Goal: Information Seeking & Learning: Find specific fact

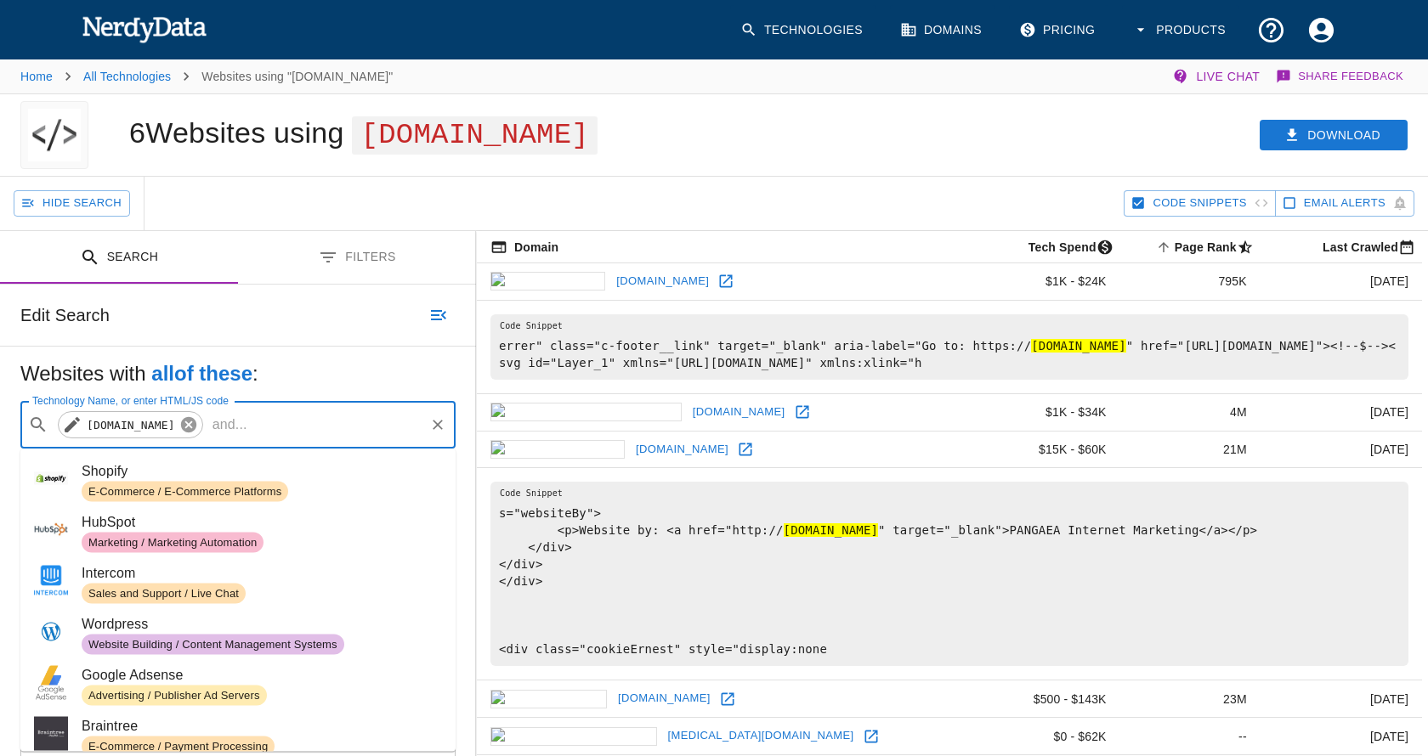
click at [195, 427] on icon at bounding box center [188, 425] width 19 height 19
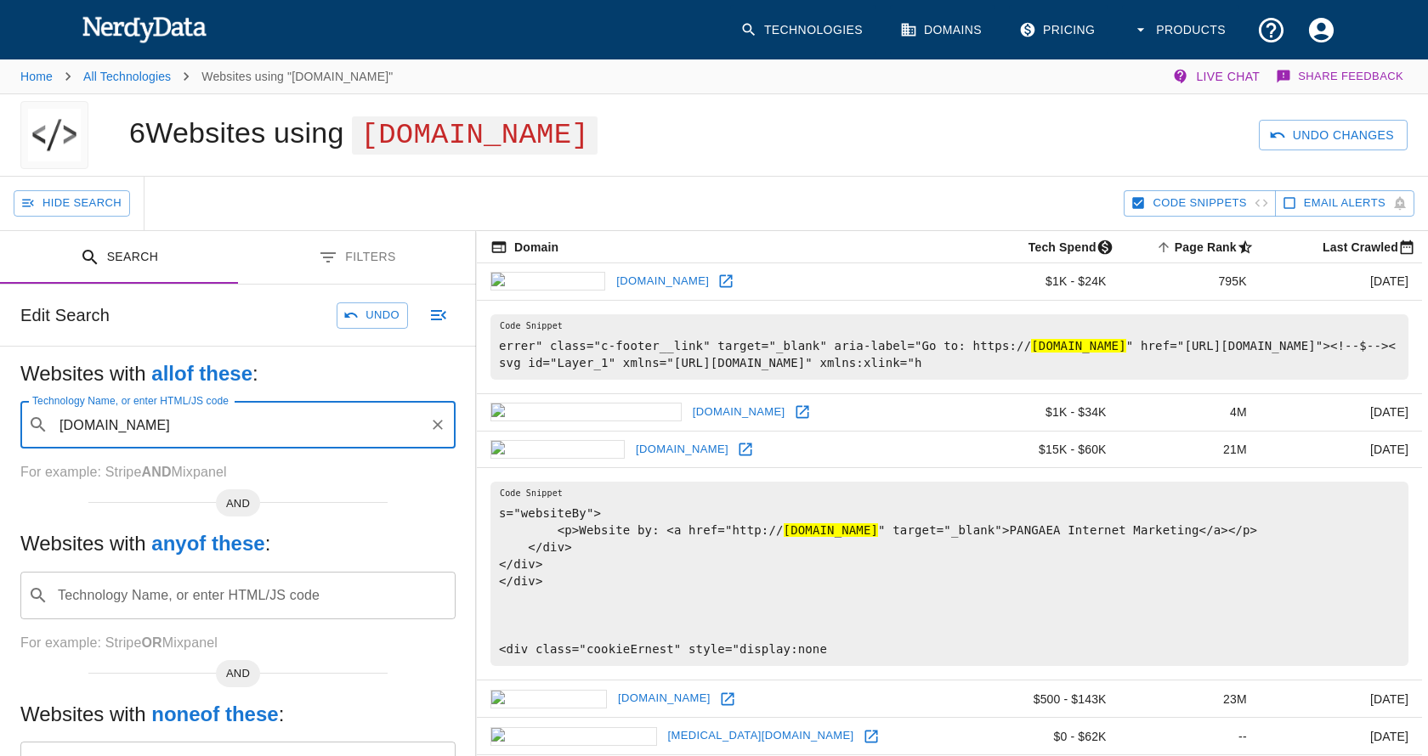
type input "[DOMAIN_NAME]"
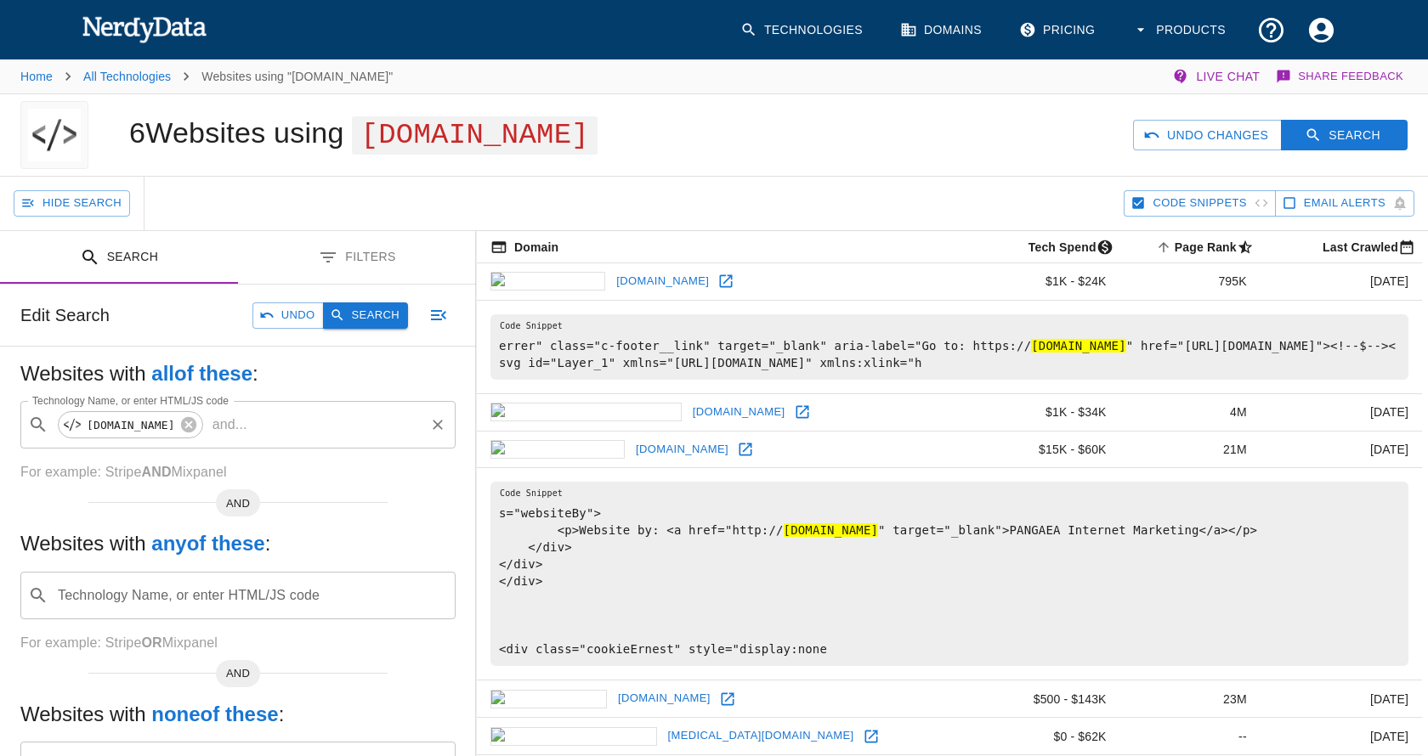
click at [370, 308] on button "Search" at bounding box center [365, 316] width 85 height 26
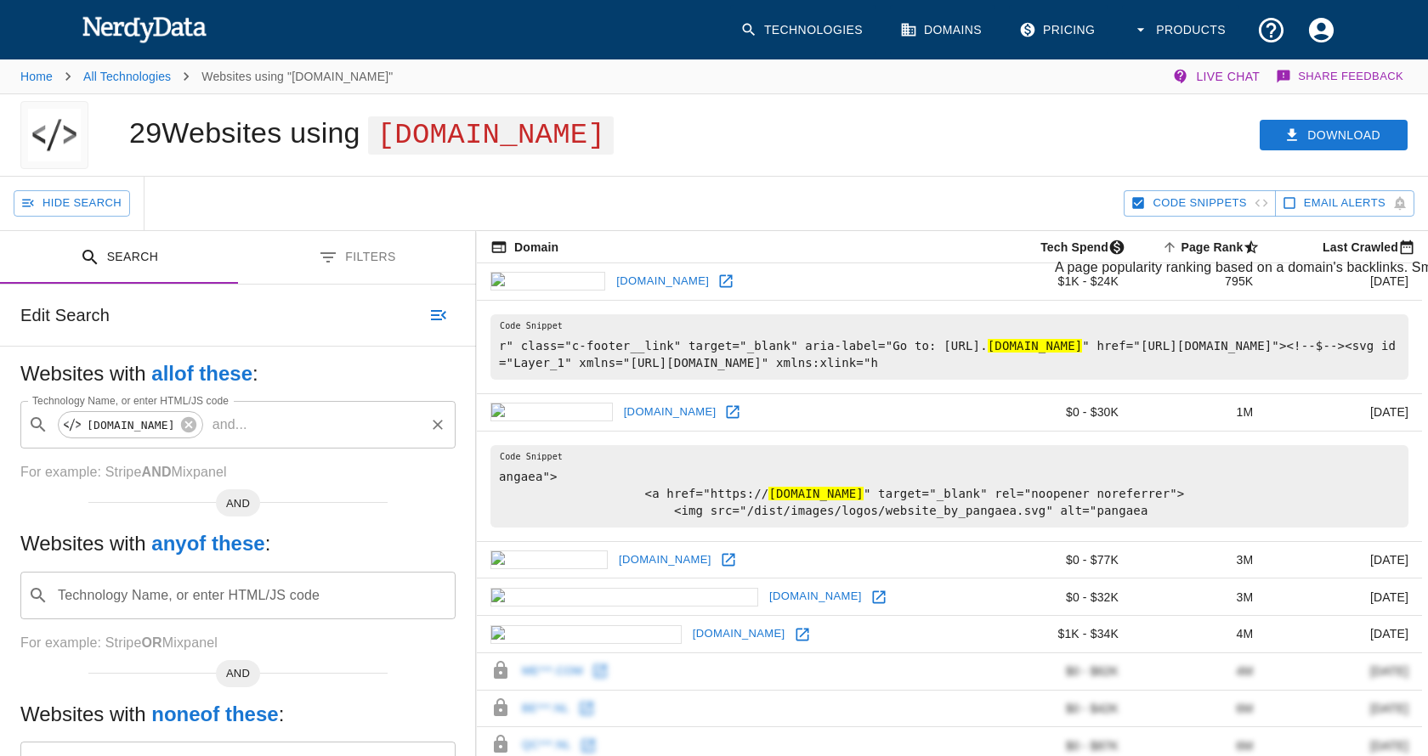
click at [1162, 244] on icon "A page popularity ranking based on a domain's backlinks. Smaller numbers signal…" at bounding box center [1169, 247] width 15 height 15
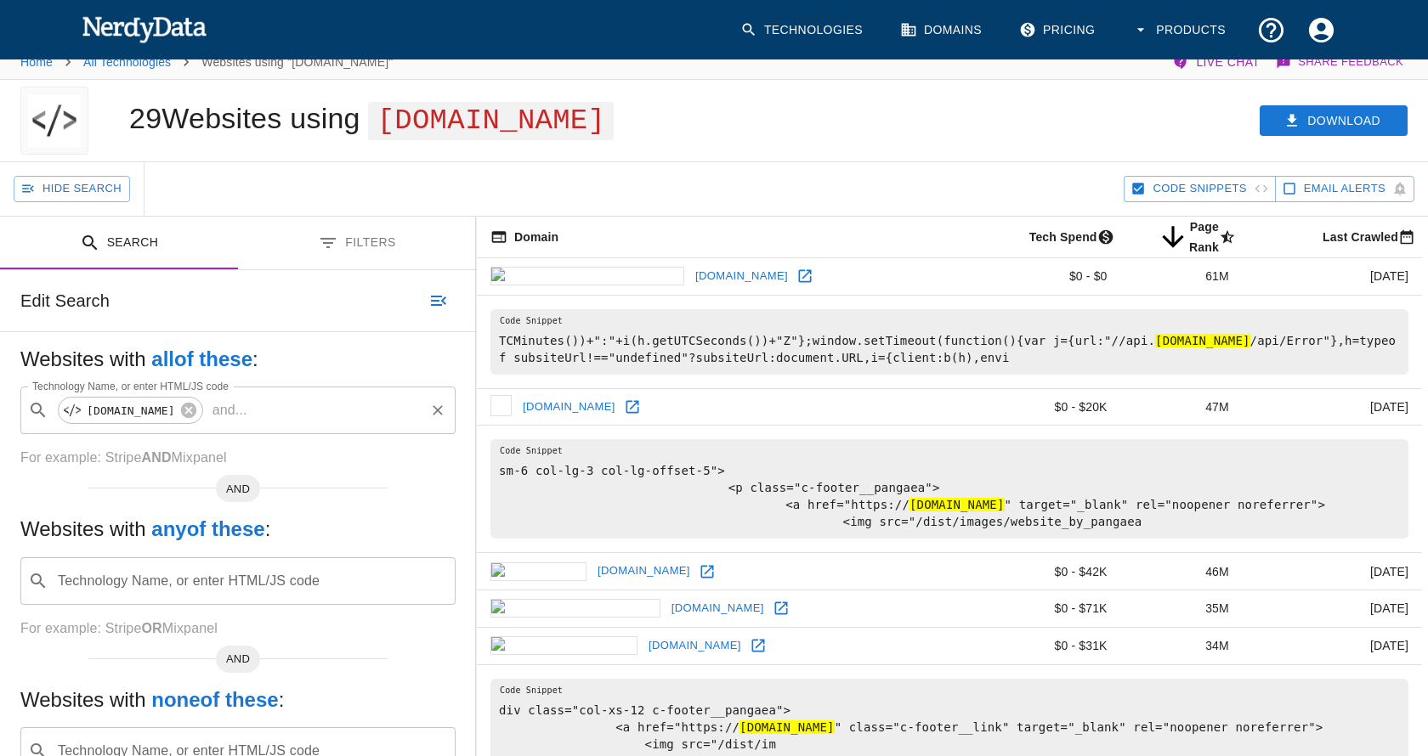
scroll to position [9, 0]
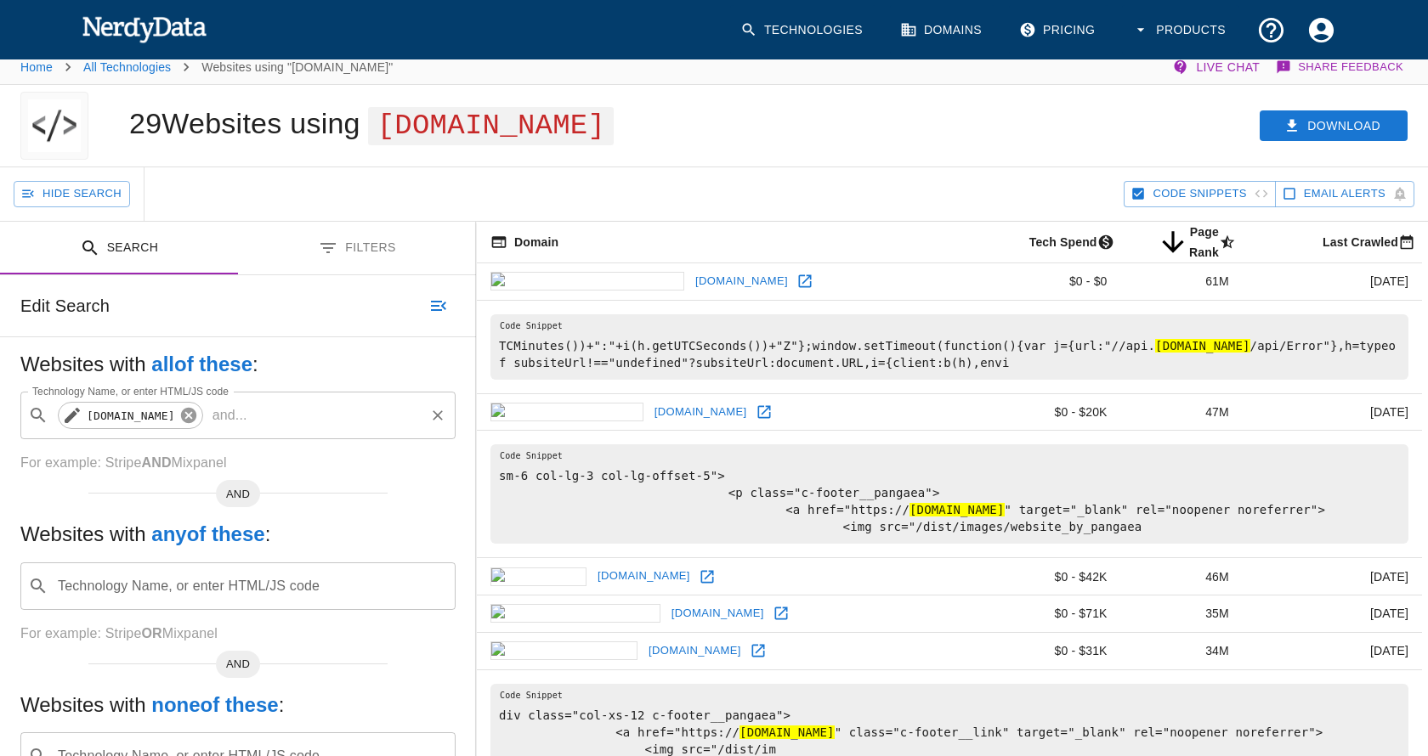
click at [181, 420] on icon at bounding box center [188, 415] width 15 height 15
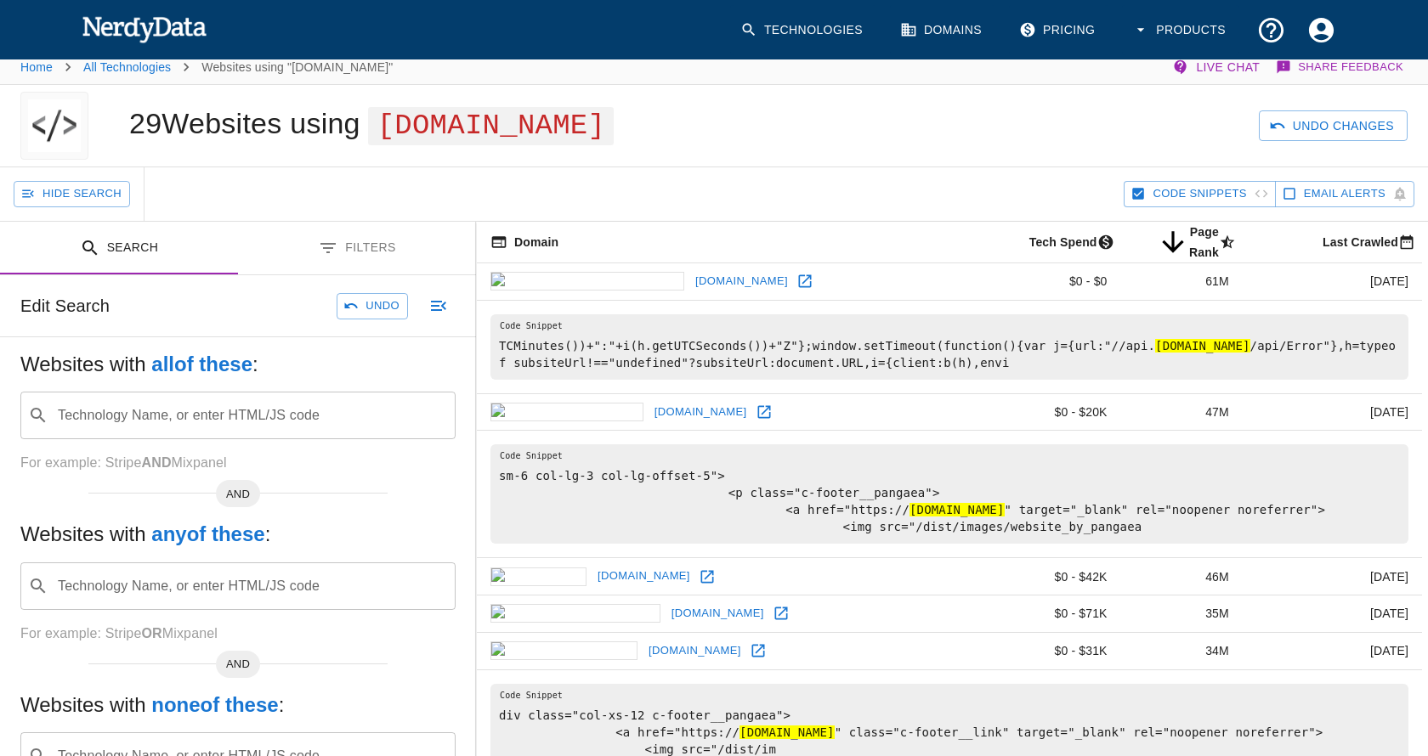
click at [170, 420] on div "Technology Name, or enter HTML/JS code ​ Technology Name, or enter HTML/JS code" at bounding box center [237, 416] width 435 height 48
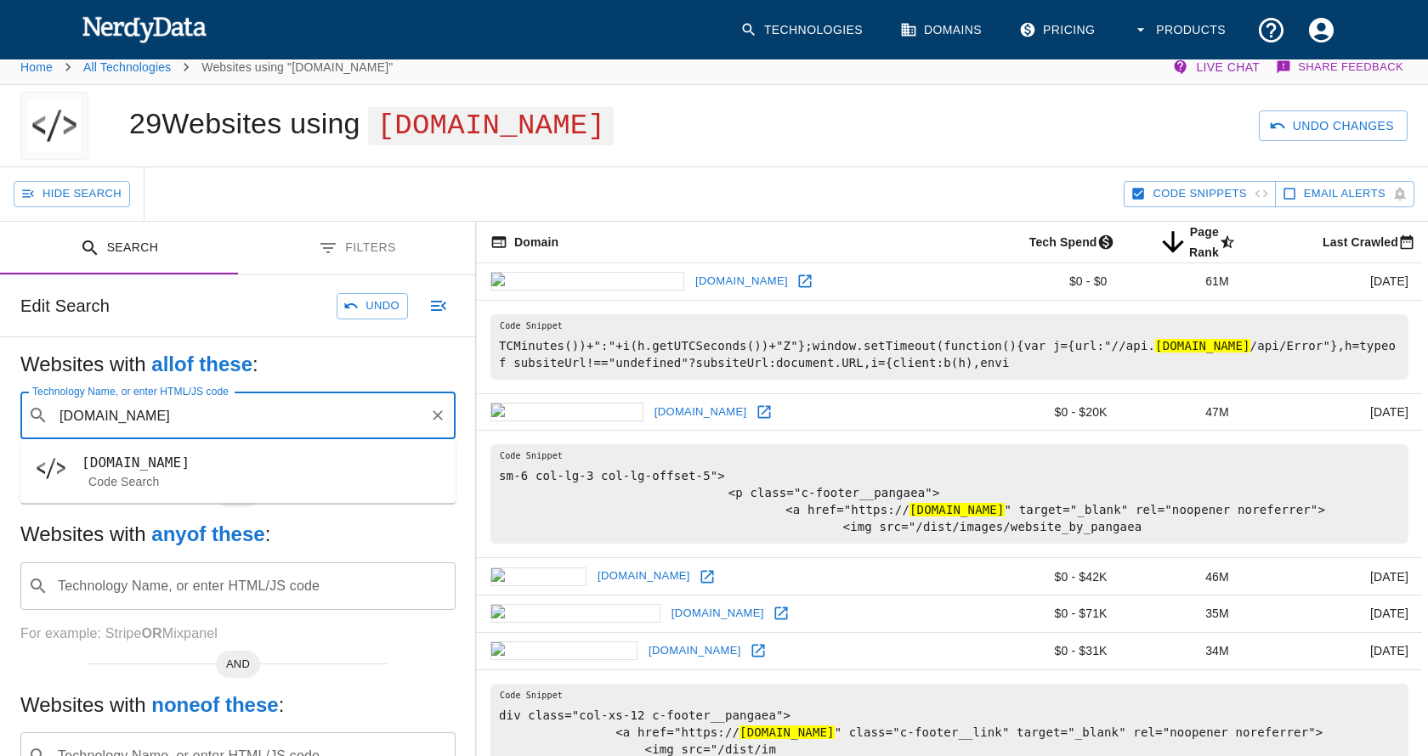
type input "[DOMAIN_NAME]"
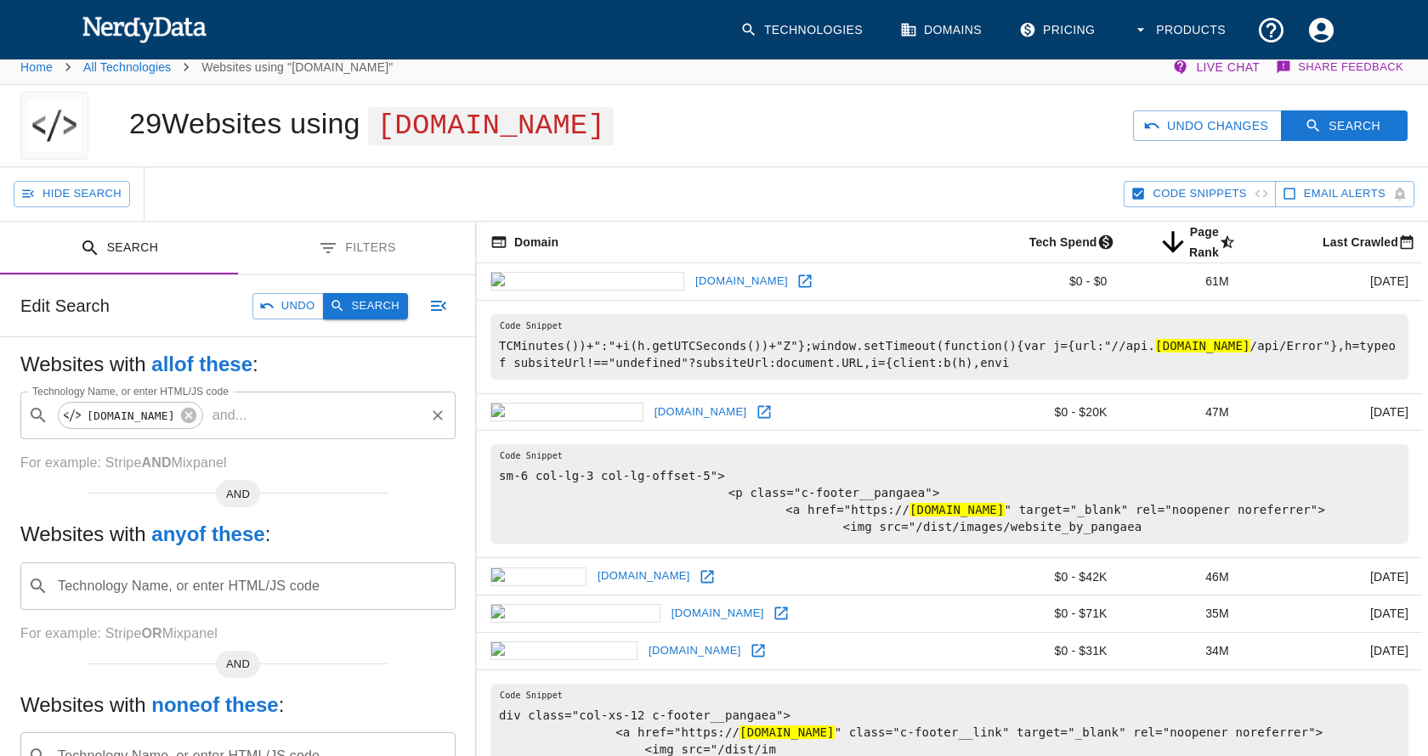
click at [366, 299] on button "Search" at bounding box center [365, 306] width 85 height 26
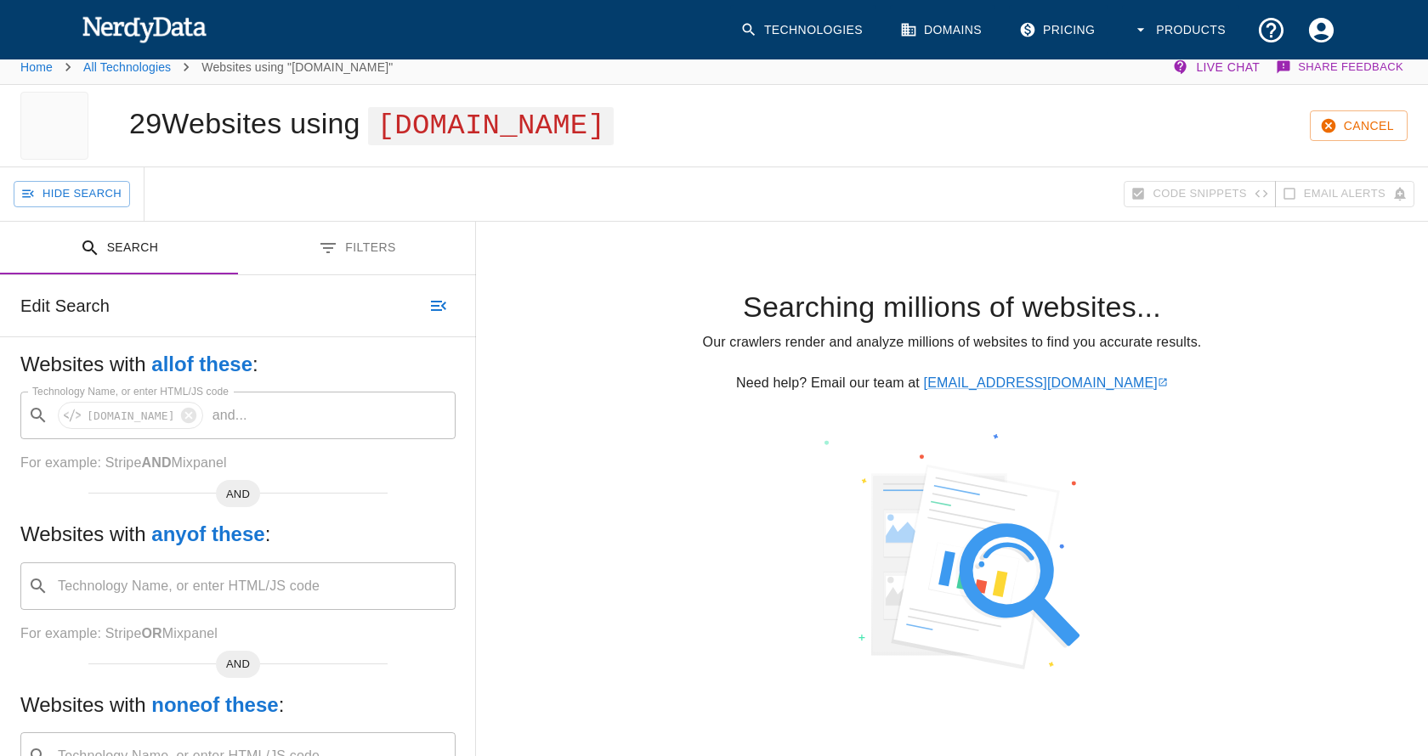
scroll to position [0, 0]
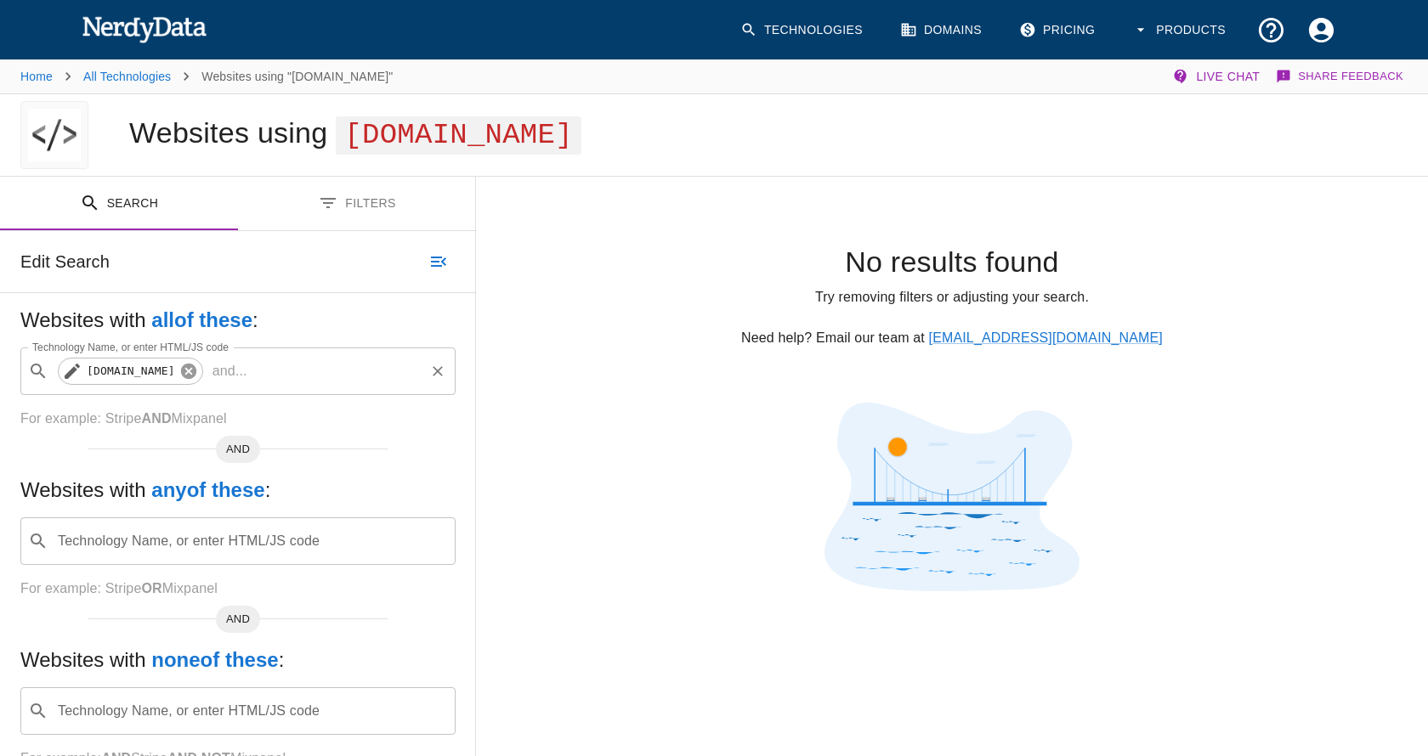
click at [181, 368] on icon at bounding box center [188, 371] width 15 height 15
click at [155, 368] on div "Technology Name, or enter HTML/JS code ​ Technology Name, or enter HTML/JS code" at bounding box center [237, 372] width 435 height 48
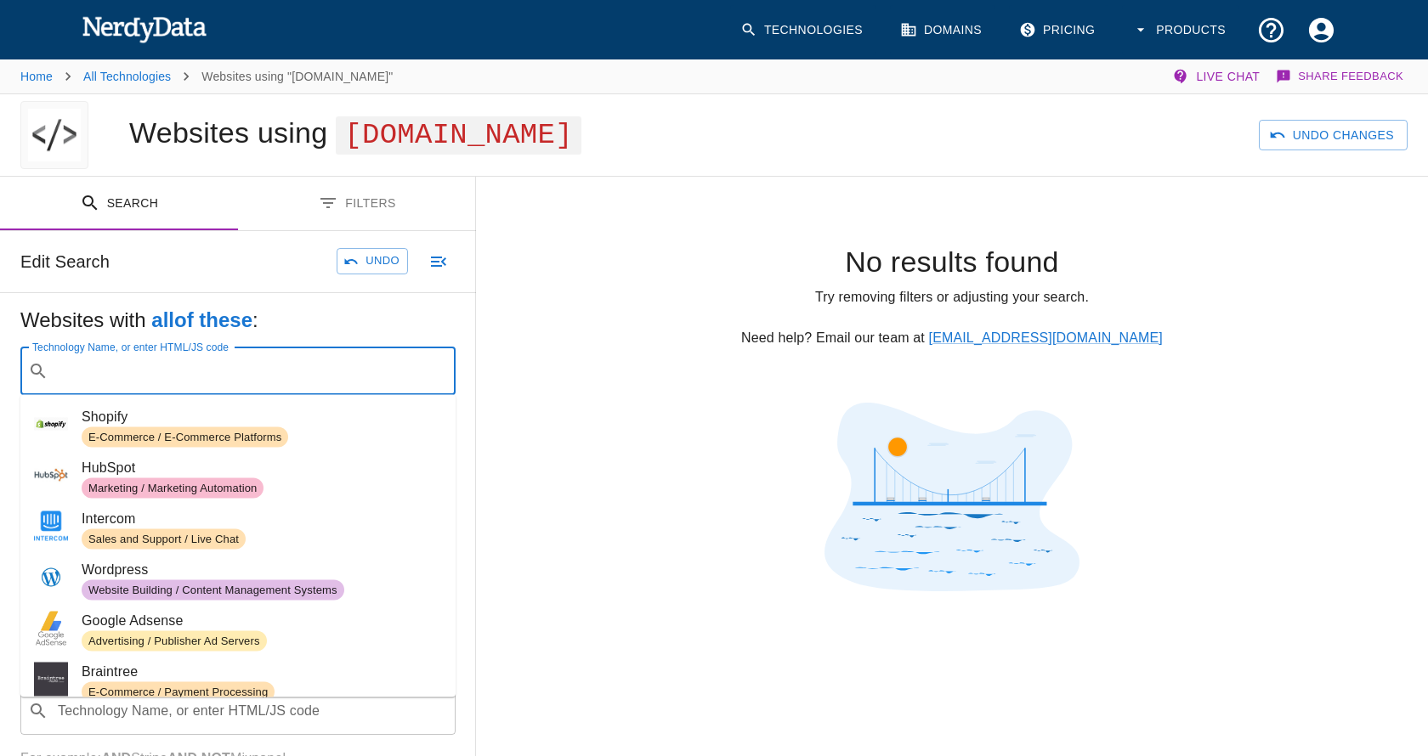
paste input "Integrace.ShoxlPro"
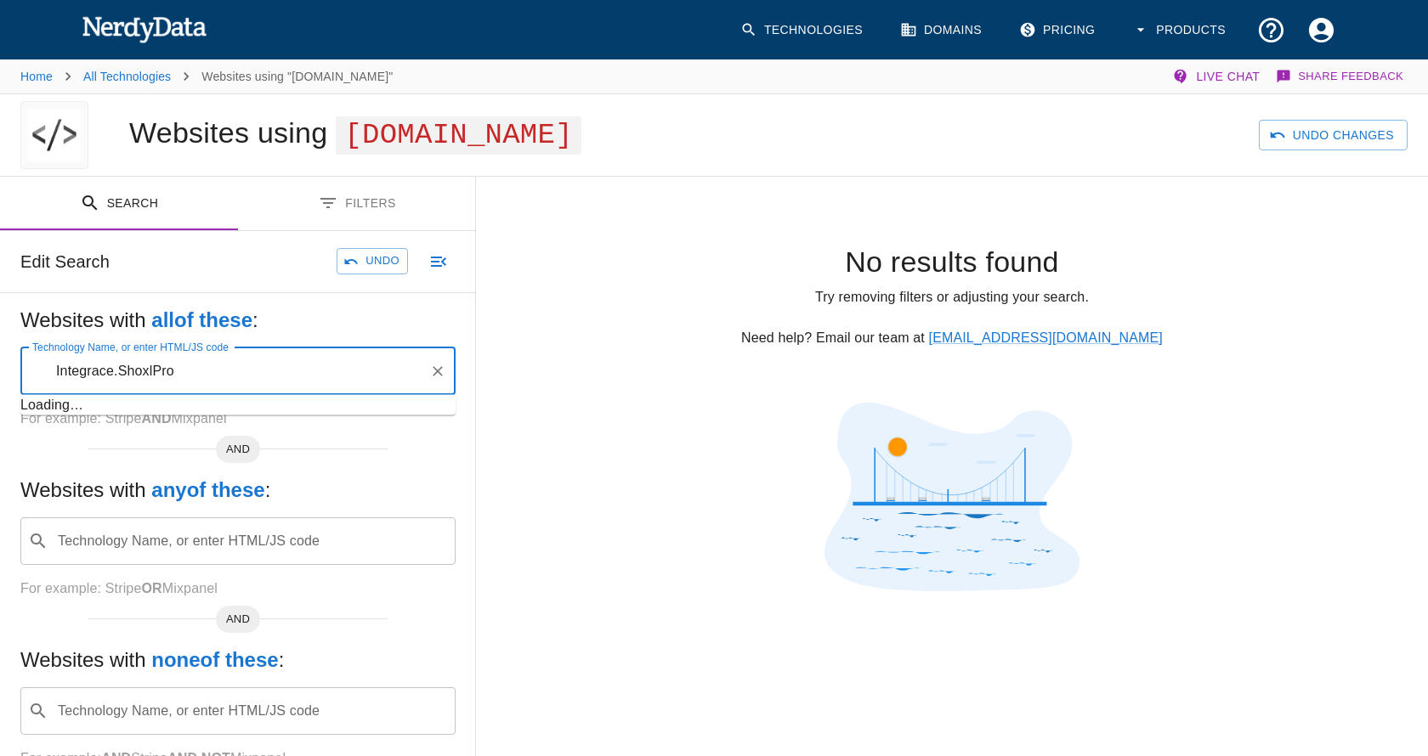
type input "Integrace.ShoxlPro"
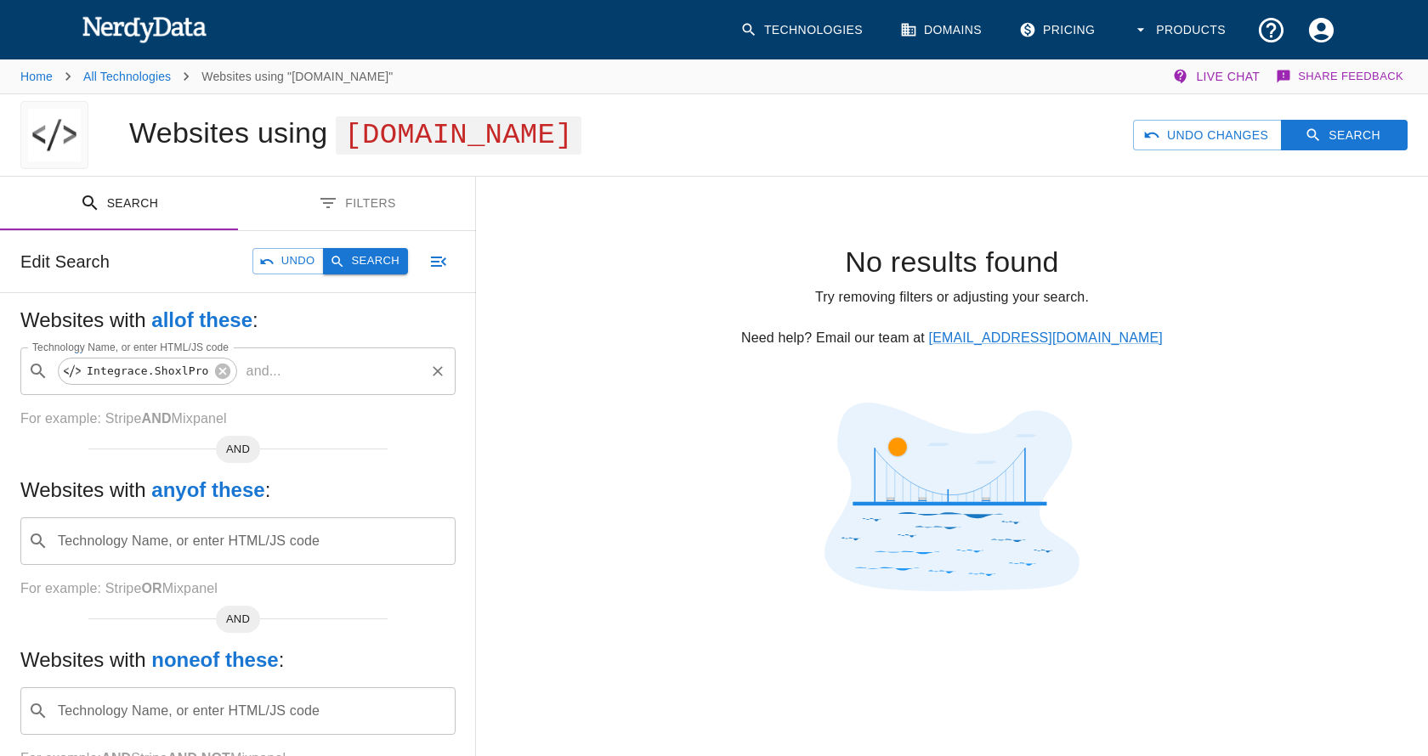
click at [370, 262] on button "Search" at bounding box center [365, 261] width 85 height 26
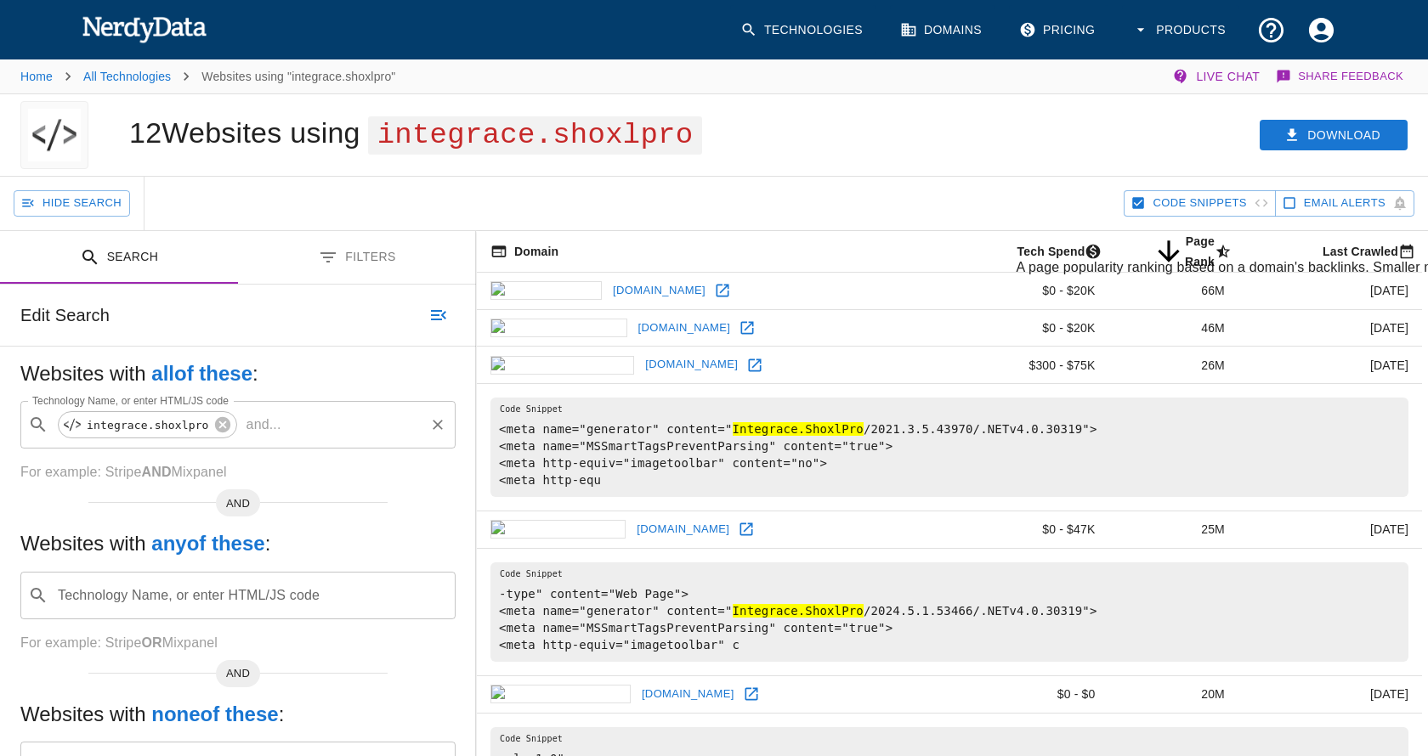
click at [1152, 243] on span "Page Rank sorted descending" at bounding box center [1195, 251] width 86 height 41
